Goal: Find specific page/section: Find specific page/section

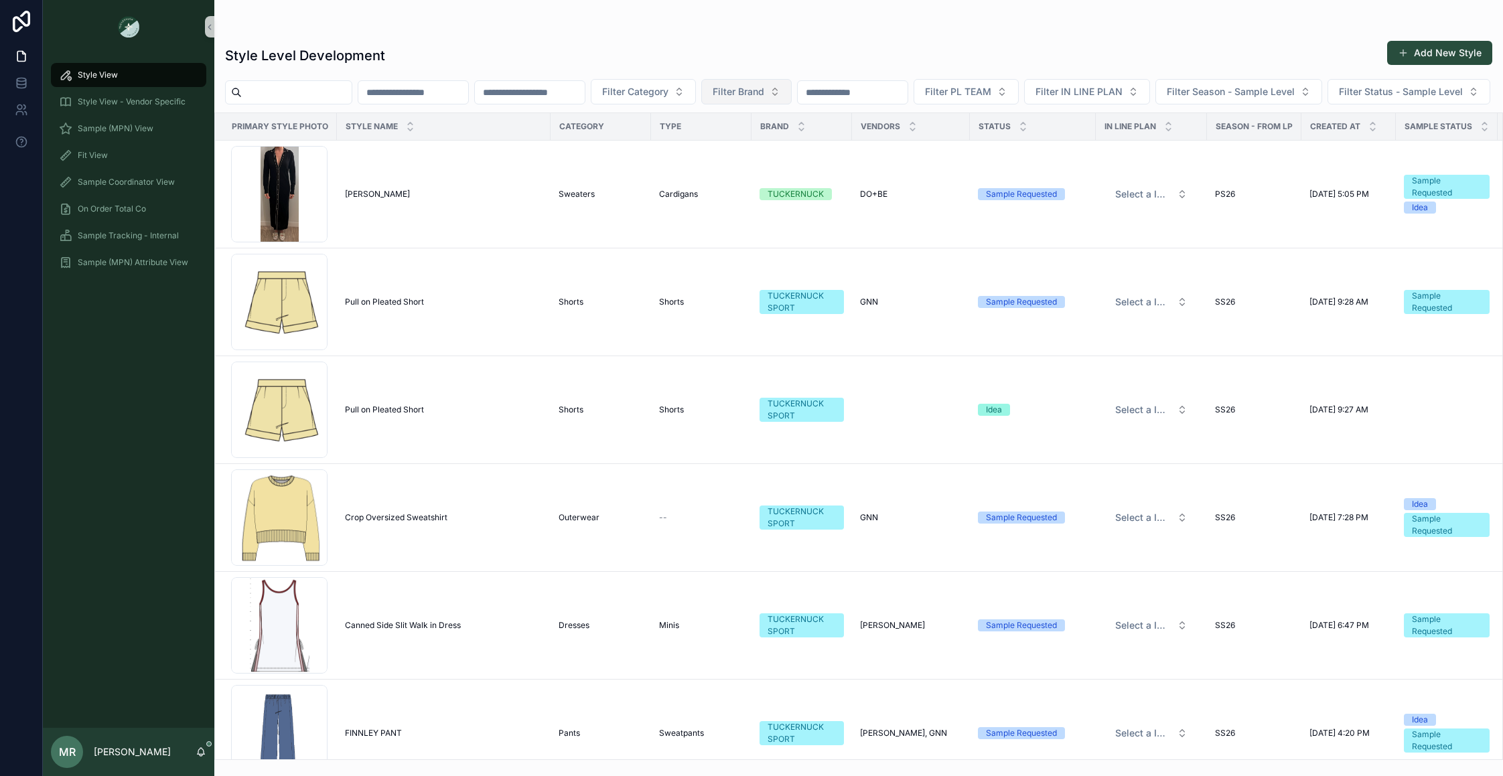
click at [764, 85] on span "Filter Brand" at bounding box center [739, 91] width 52 height 13
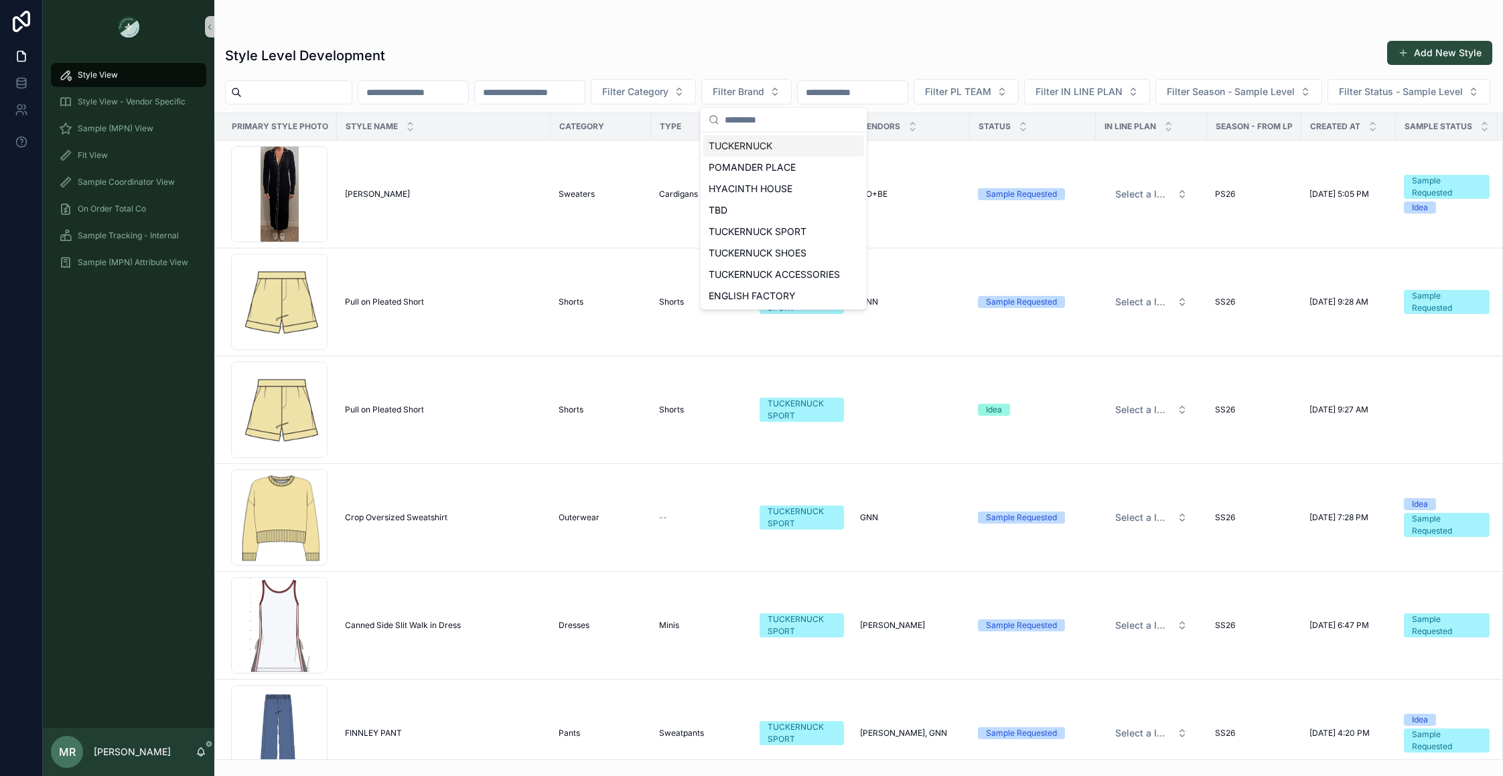
click at [863, 92] on input "scrollable content" at bounding box center [853, 92] width 110 height 19
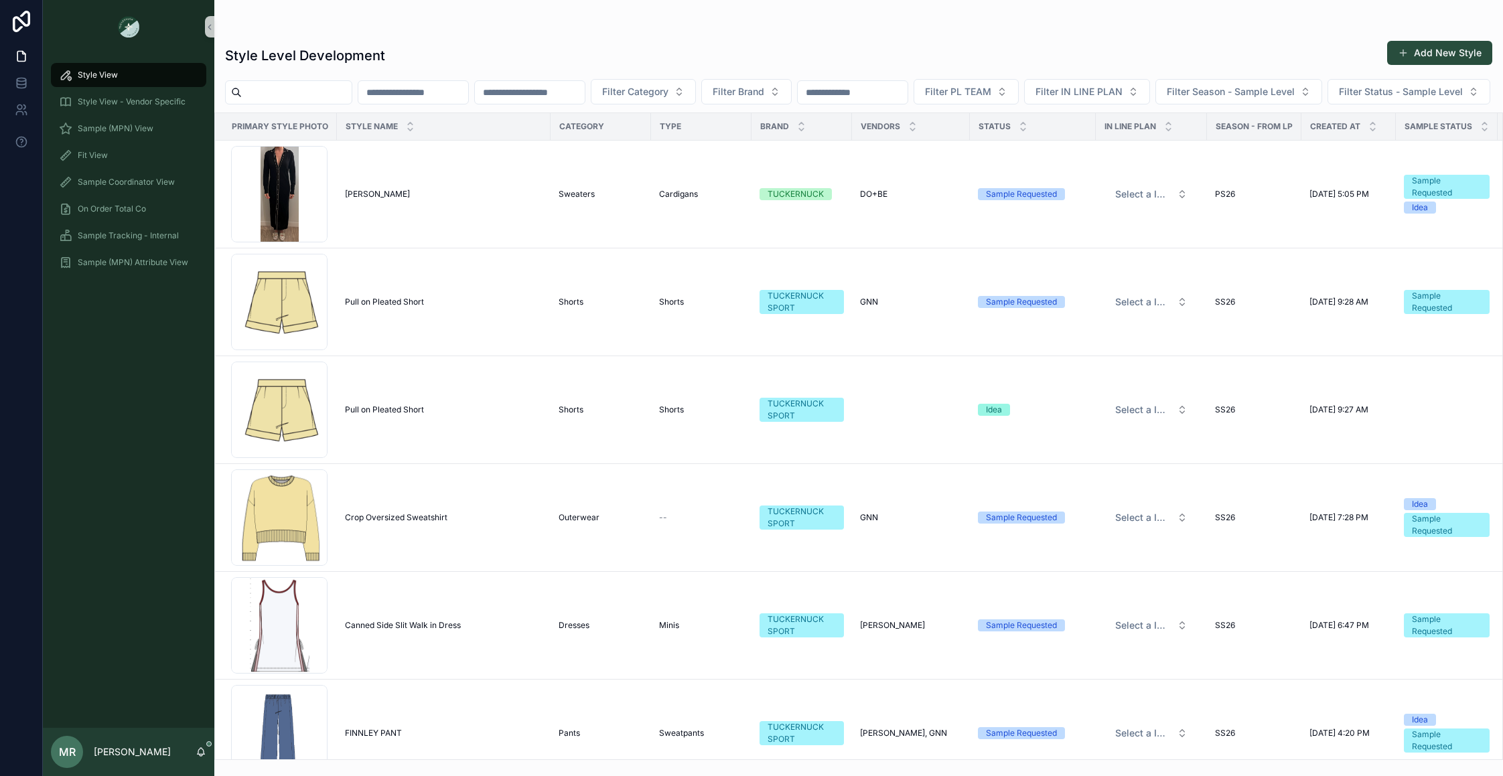
click at [103, 167] on div "Fit View" at bounding box center [128, 155] width 171 height 27
click at [103, 161] on div "Fit View" at bounding box center [128, 155] width 139 height 21
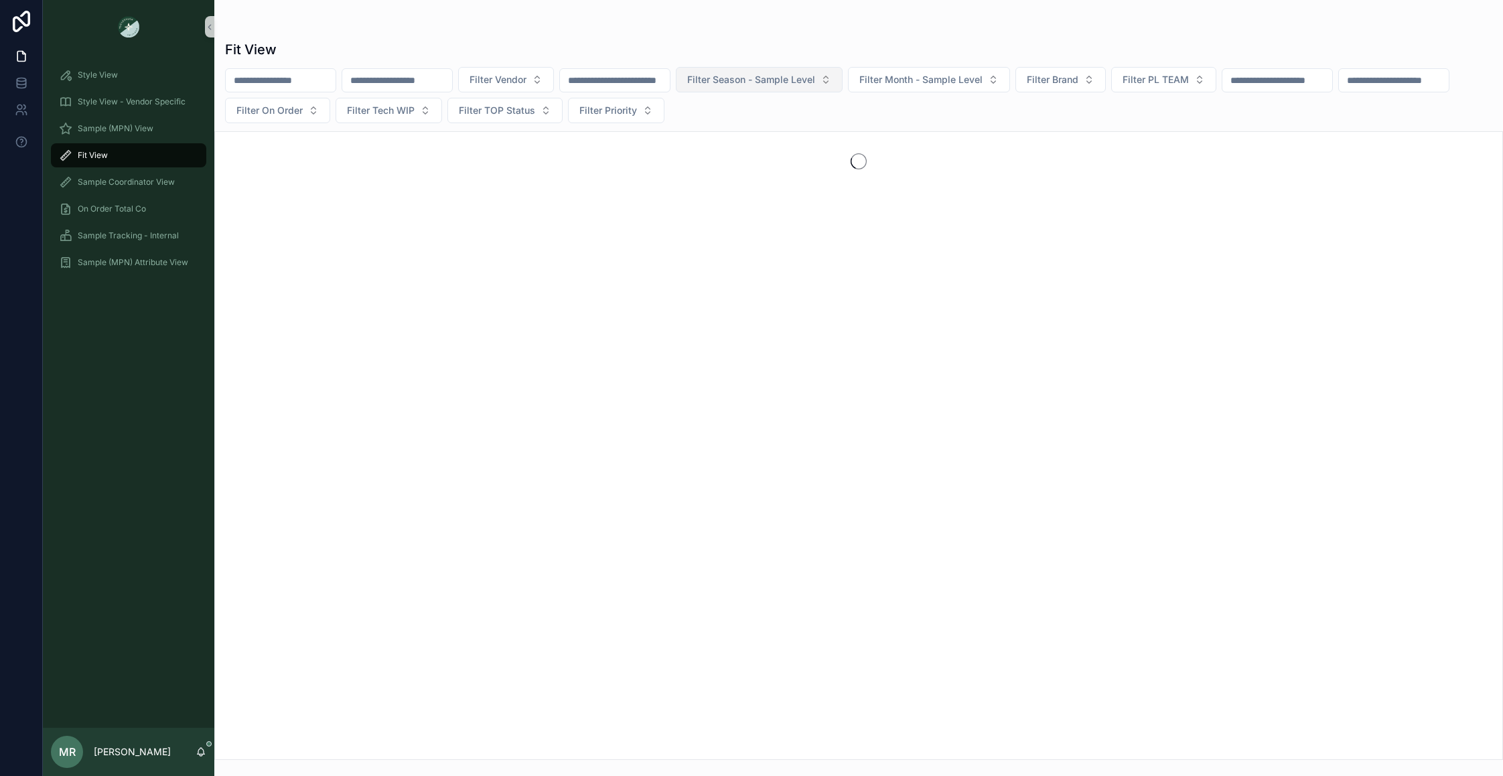
click at [815, 82] on span "Filter Season - Sample Level" at bounding box center [751, 79] width 128 height 13
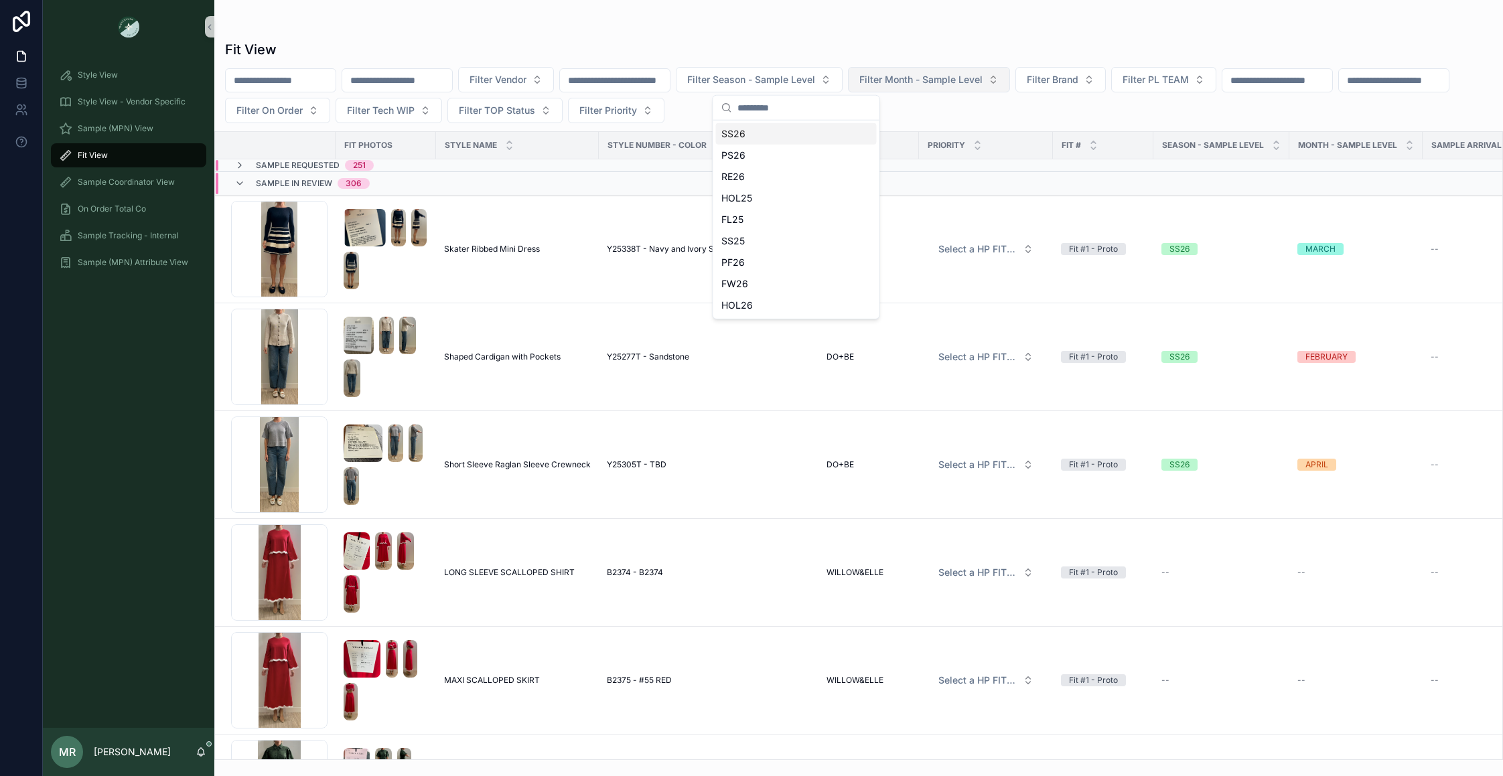
click at [1010, 81] on button "Filter Month - Sample Level" at bounding box center [929, 79] width 162 height 25
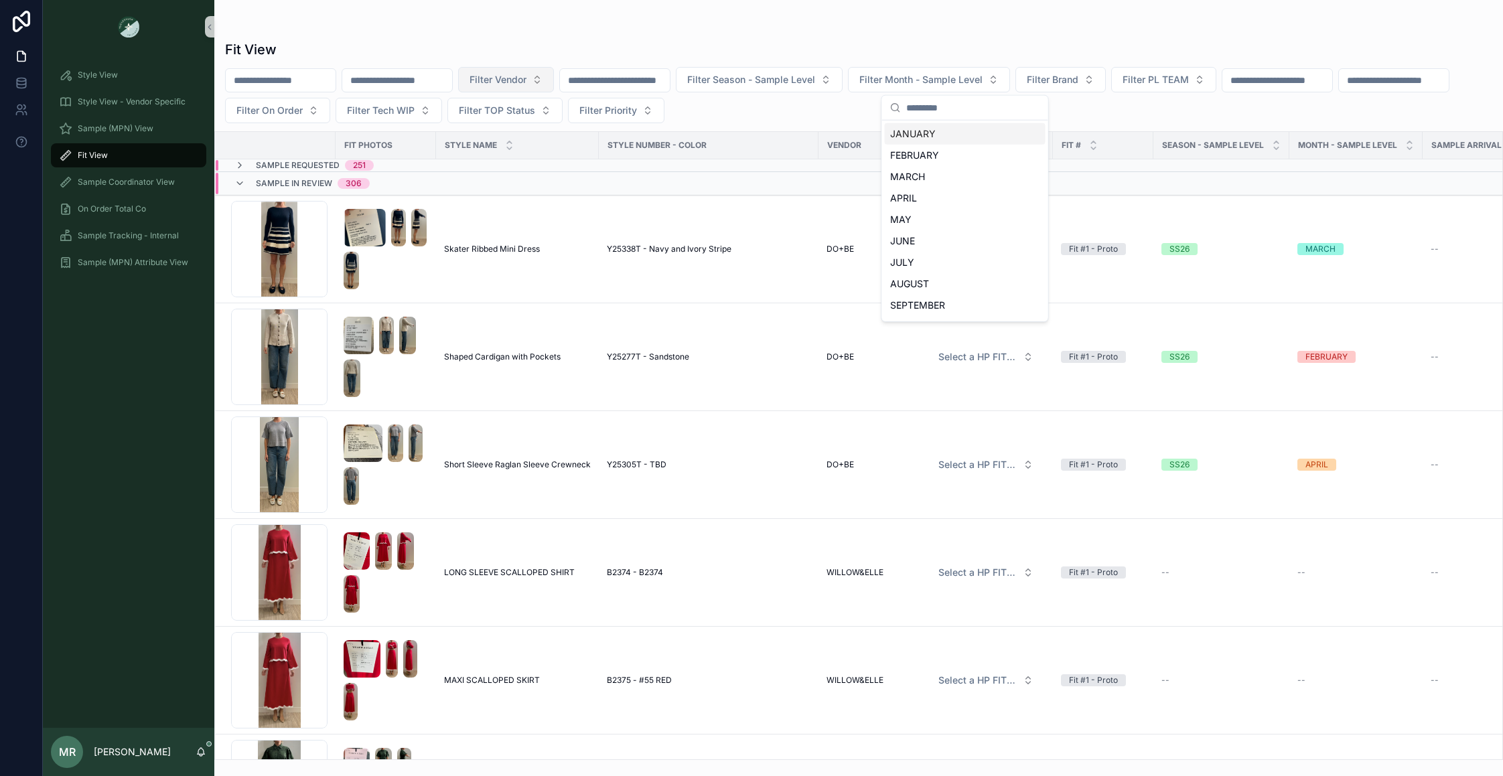
click at [526, 73] on span "Filter Vendor" at bounding box center [497, 79] width 57 height 13
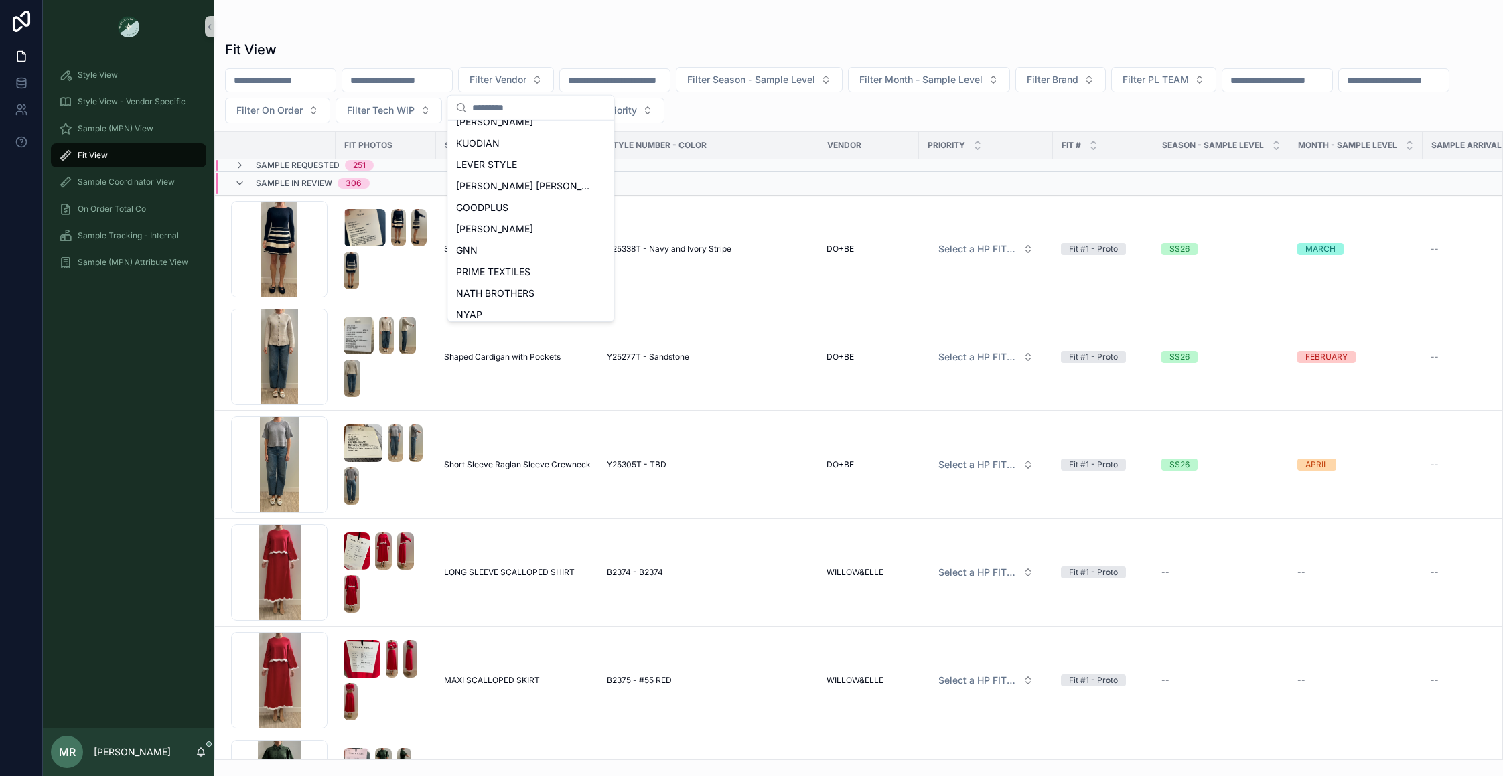
scroll to position [597, 0]
click at [510, 307] on span "WILLOW&ELLE" at bounding box center [489, 307] width 66 height 13
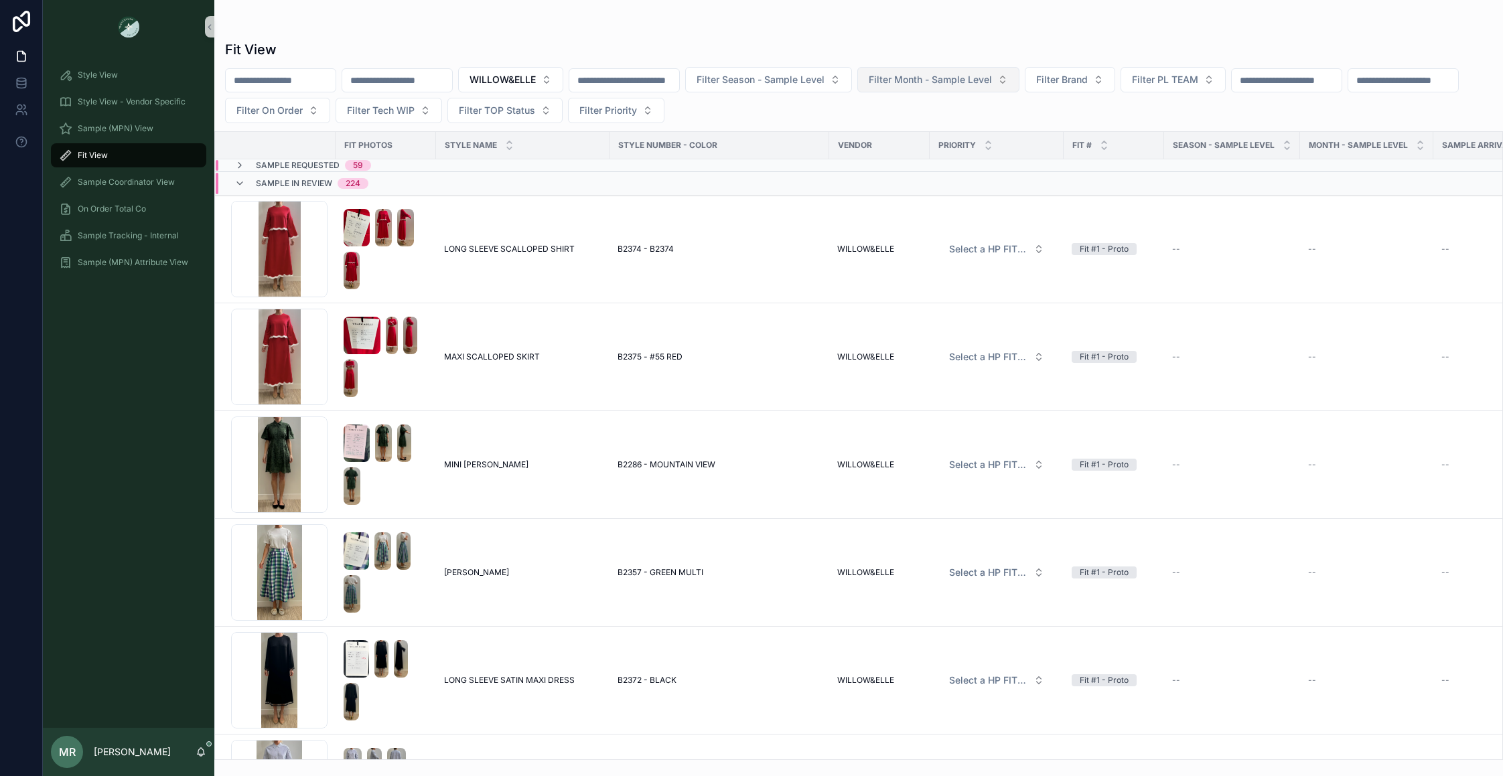
click at [992, 80] on span "Filter Month - Sample Level" at bounding box center [930, 79] width 123 height 13
click at [852, 79] on button "Filter Season - Sample Level" at bounding box center [768, 79] width 167 height 25
click at [781, 177] on div "RE26" at bounding box center [805, 176] width 161 height 21
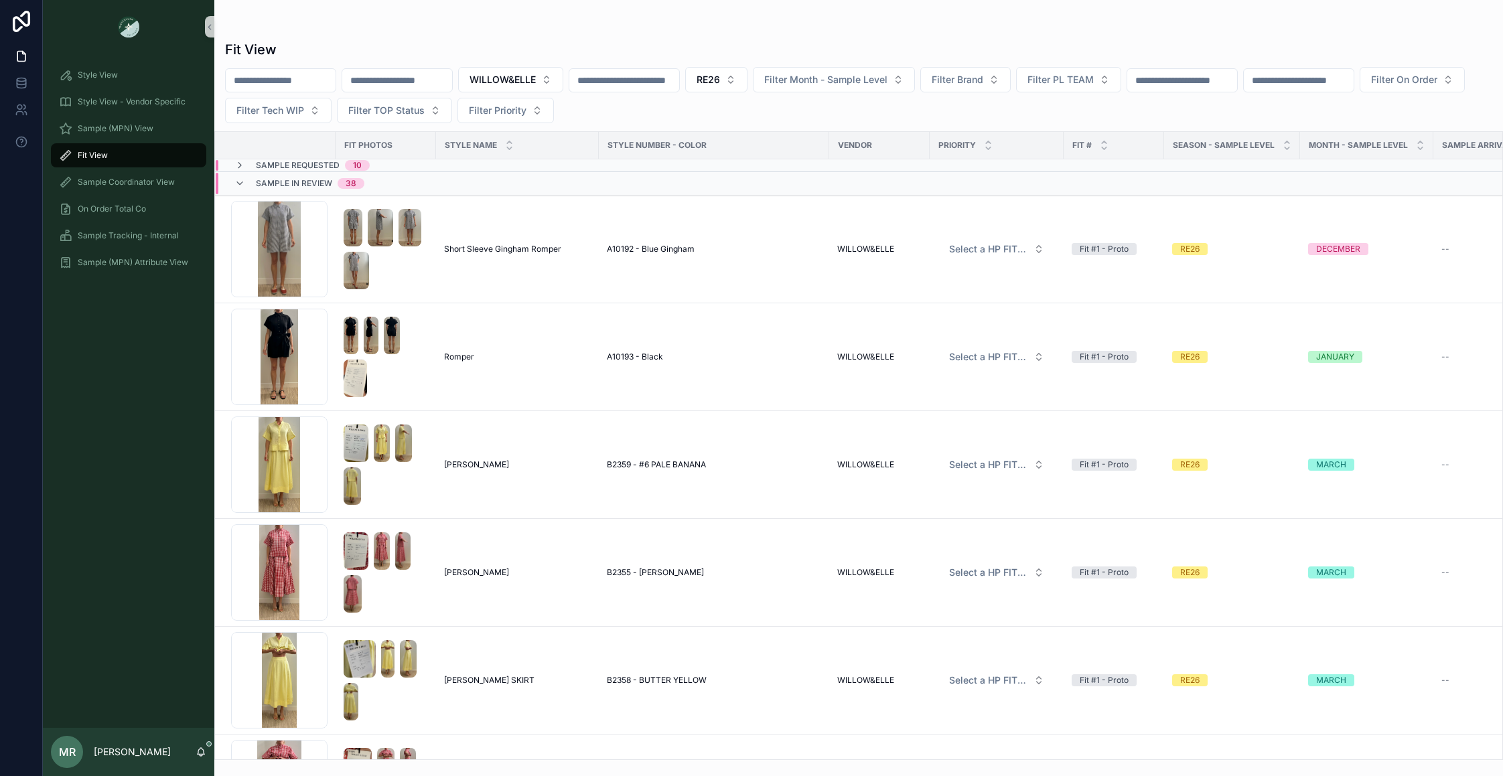
click at [252, 165] on div "Sample Requested 10" at bounding box center [301, 165] width 135 height 11
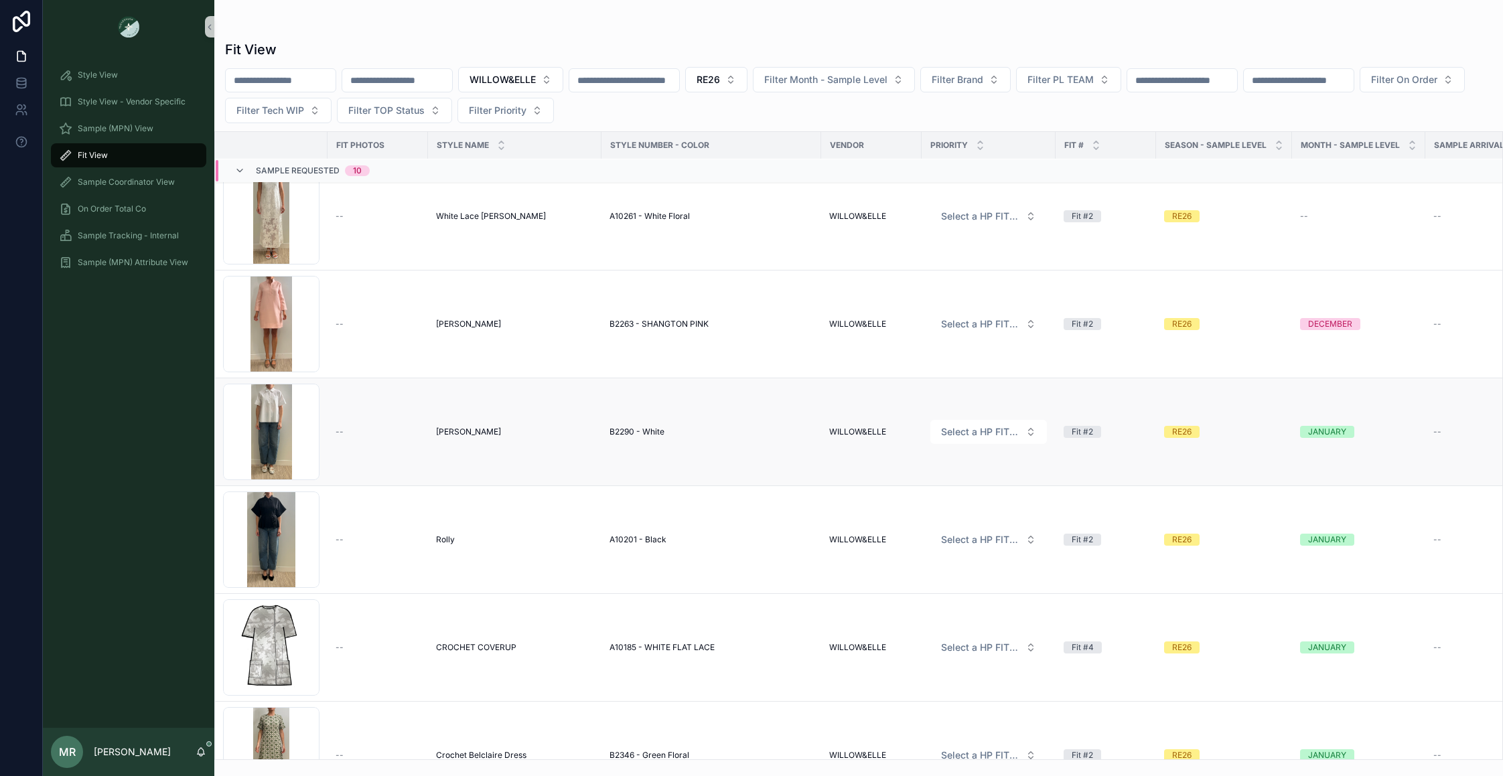
scroll to position [20, 0]
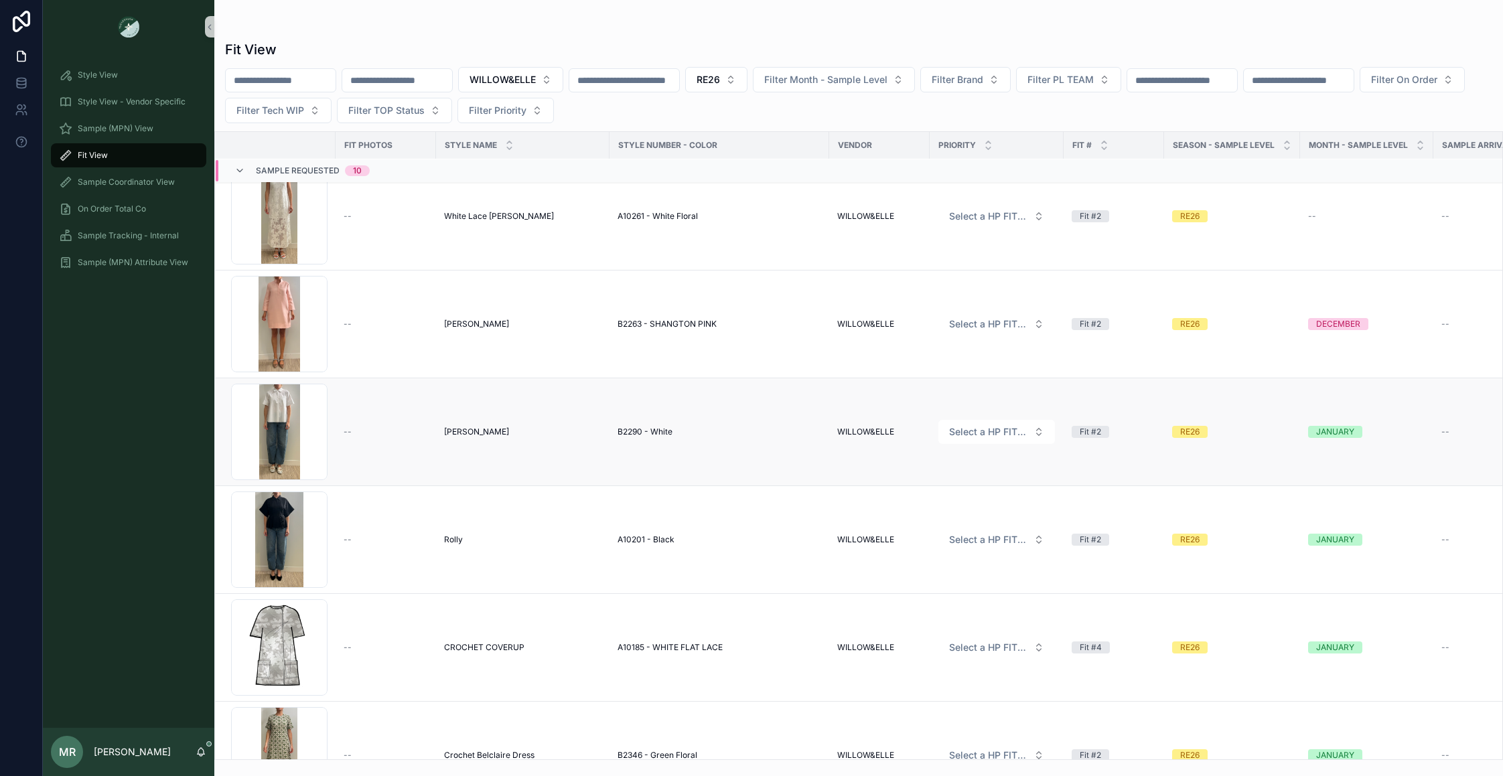
click at [457, 429] on span "[PERSON_NAME]" at bounding box center [476, 432] width 65 height 11
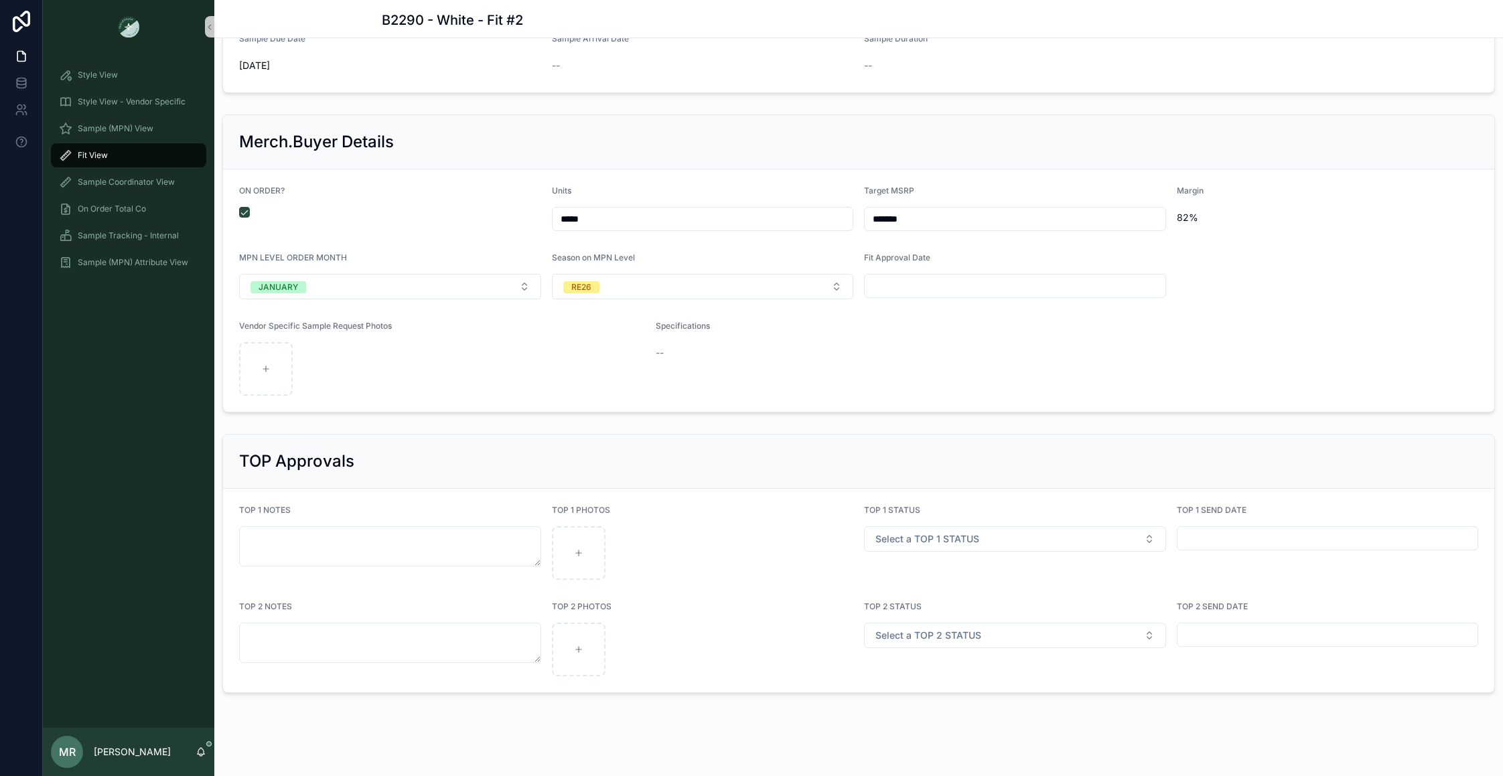
scroll to position [1866, 0]
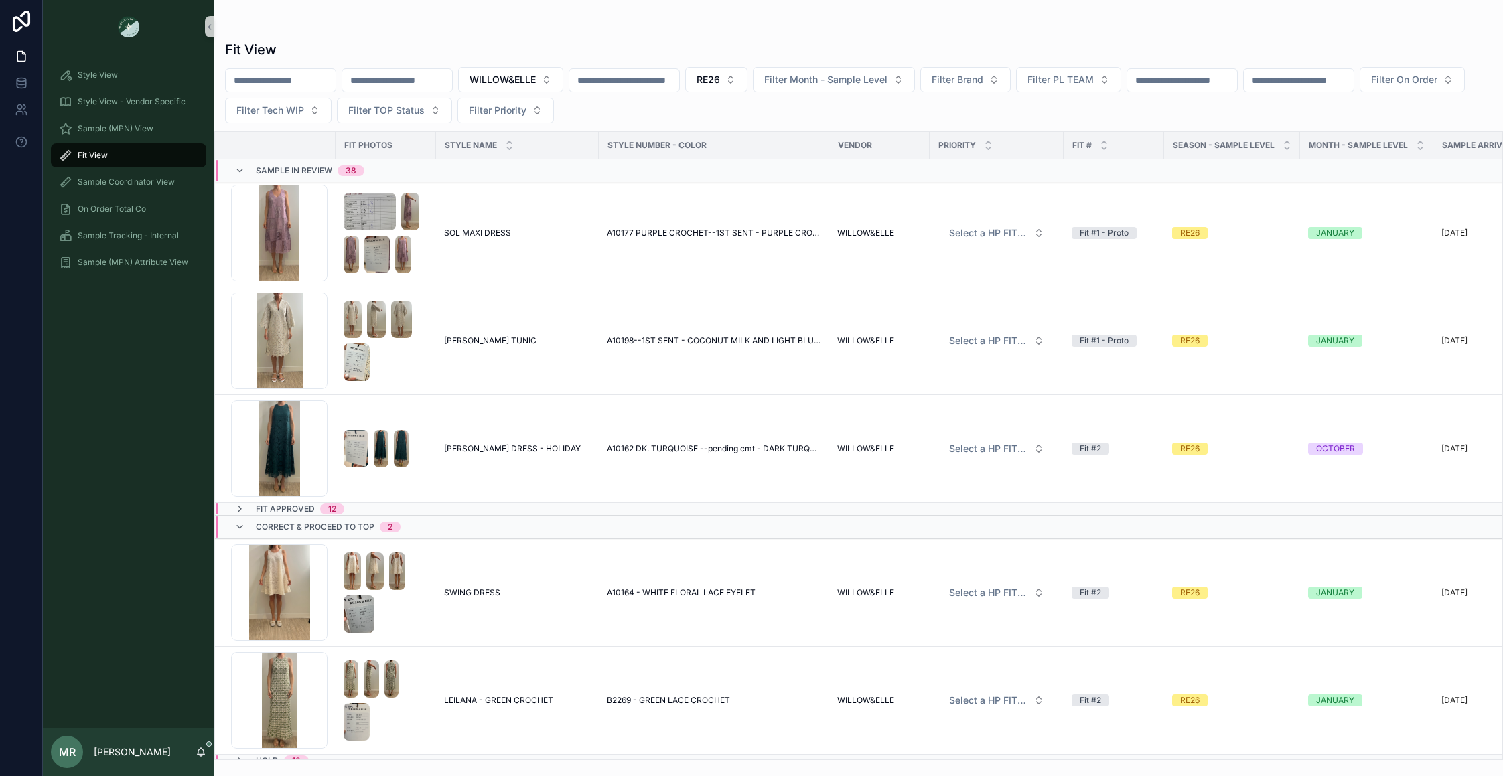
scroll to position [5137, 0]
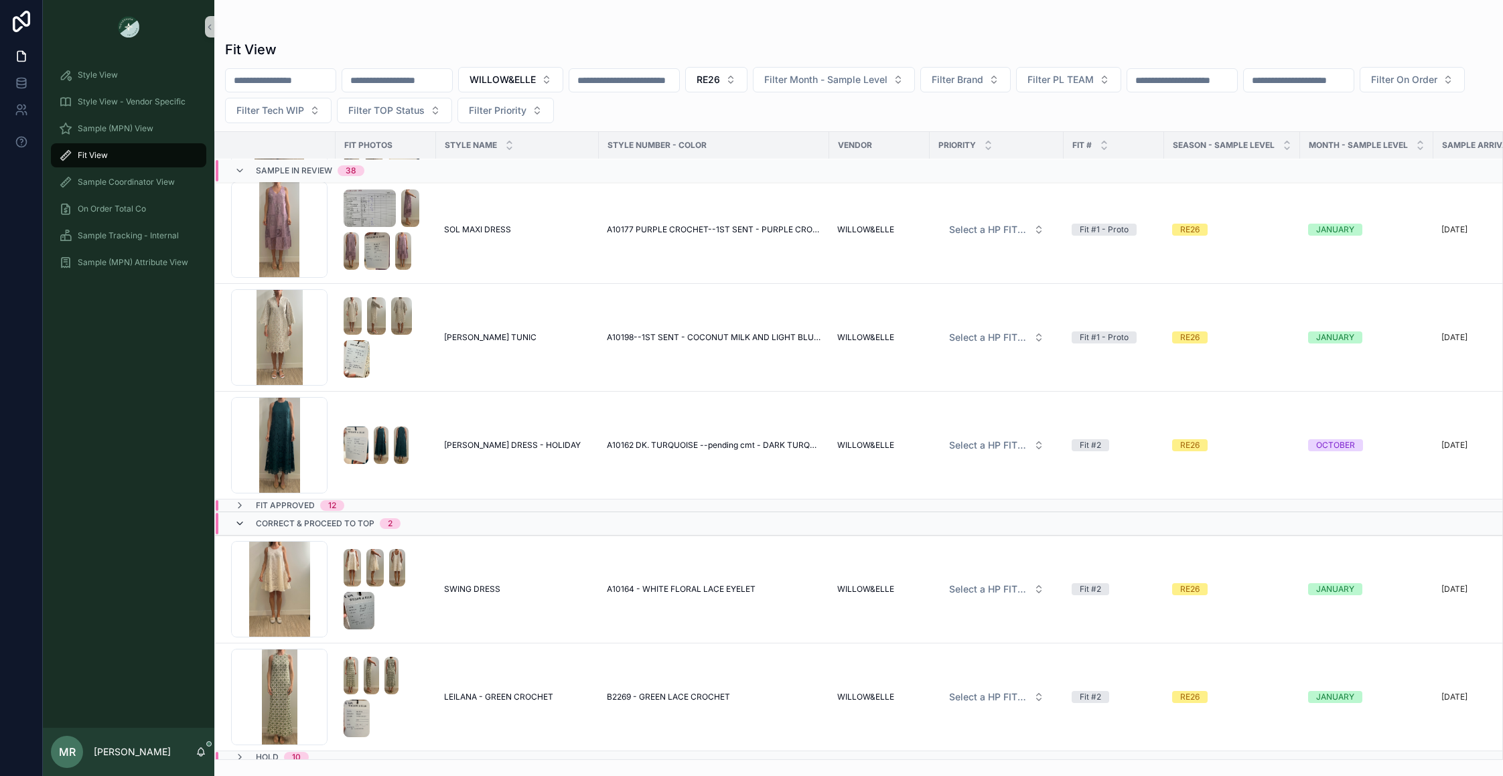
click at [239, 520] on icon "scrollable content" at bounding box center [239, 523] width 11 height 11
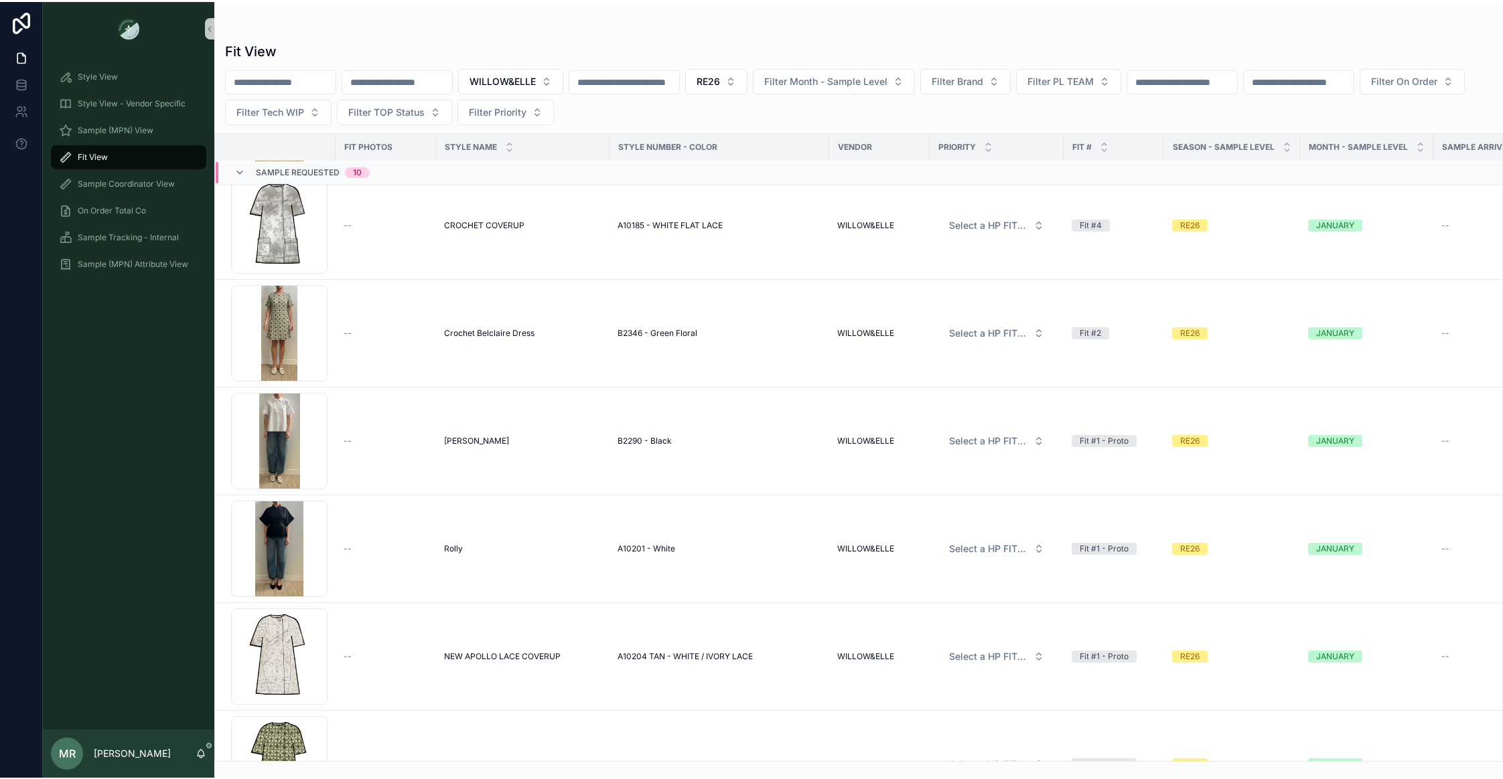
scroll to position [0, 0]
